Goal: Navigation & Orientation: Find specific page/section

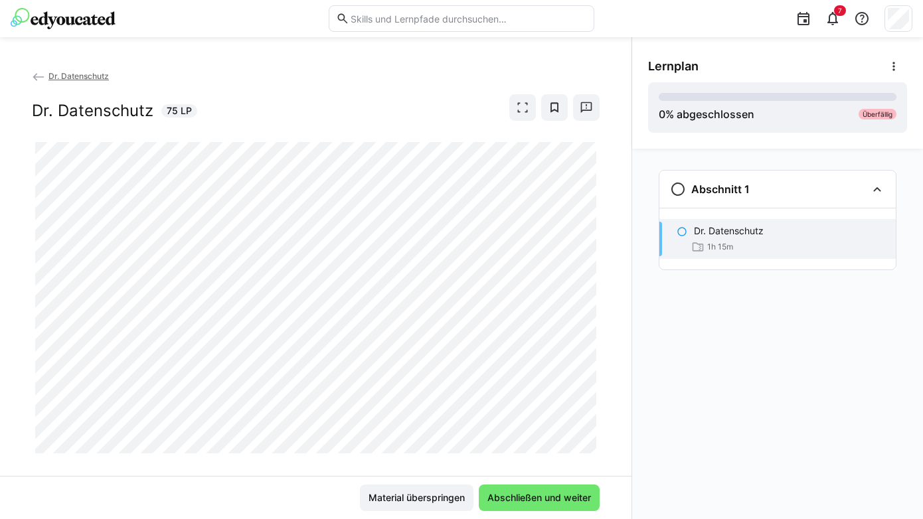
scroll to position [20, 0]
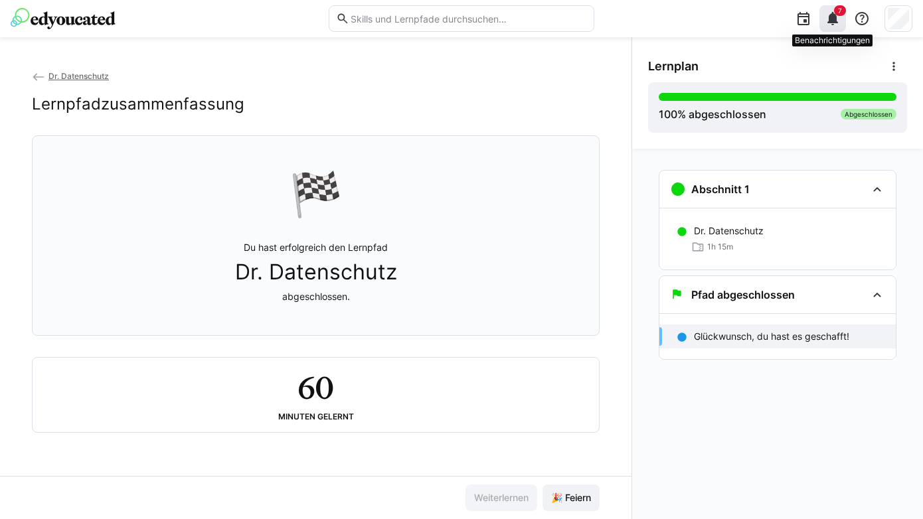
click at [835, 17] on eds-icon at bounding box center [832, 19] width 16 height 16
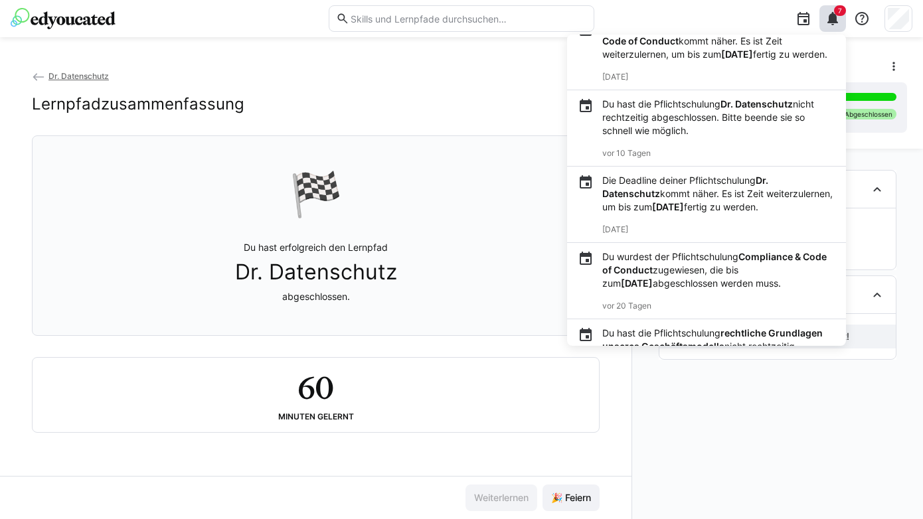
scroll to position [0, 0]
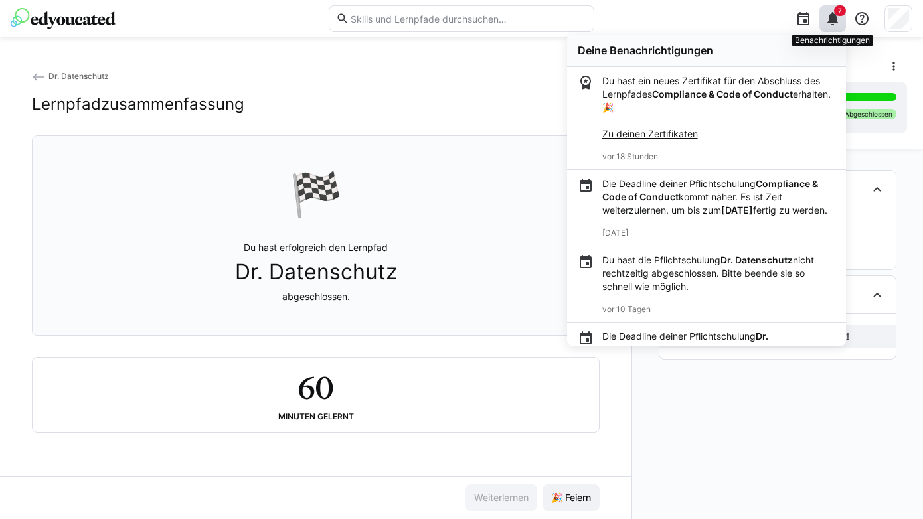
click at [826, 17] on eds-icon at bounding box center [832, 19] width 16 height 16
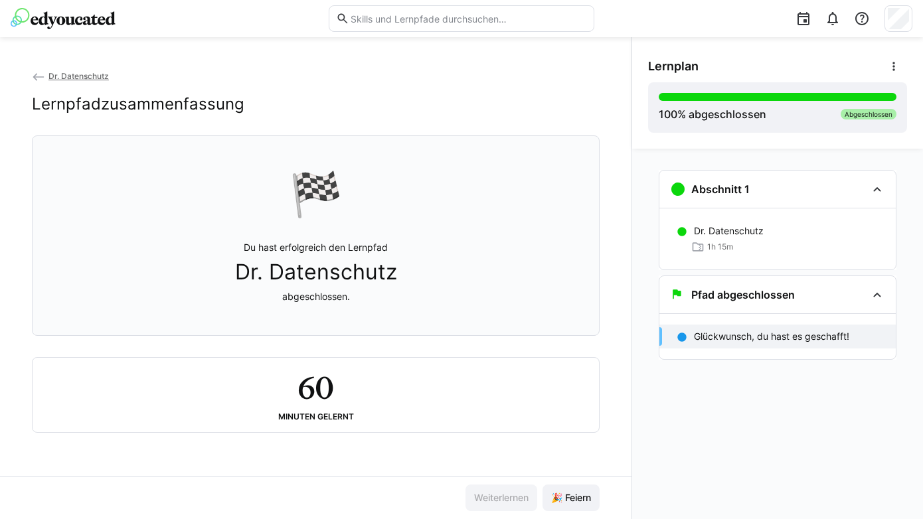
click at [63, 17] on img at bounding box center [63, 18] width 105 height 21
